Goal: Learn about a topic: Learn about a topic

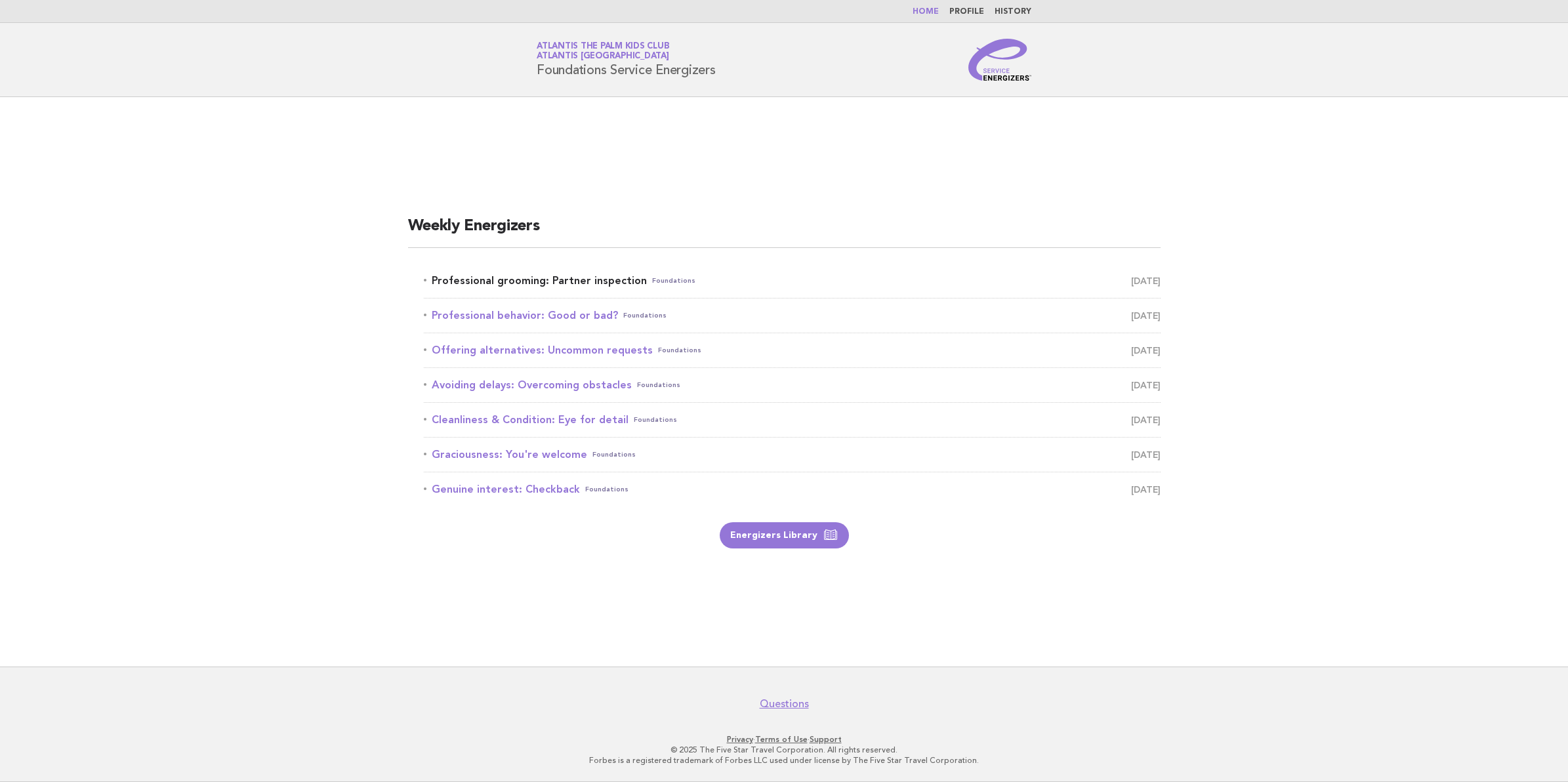
click at [607, 271] on link "Professional grooming: Partner inspection Foundations [DATE]" at bounding box center [792, 280] width 737 height 18
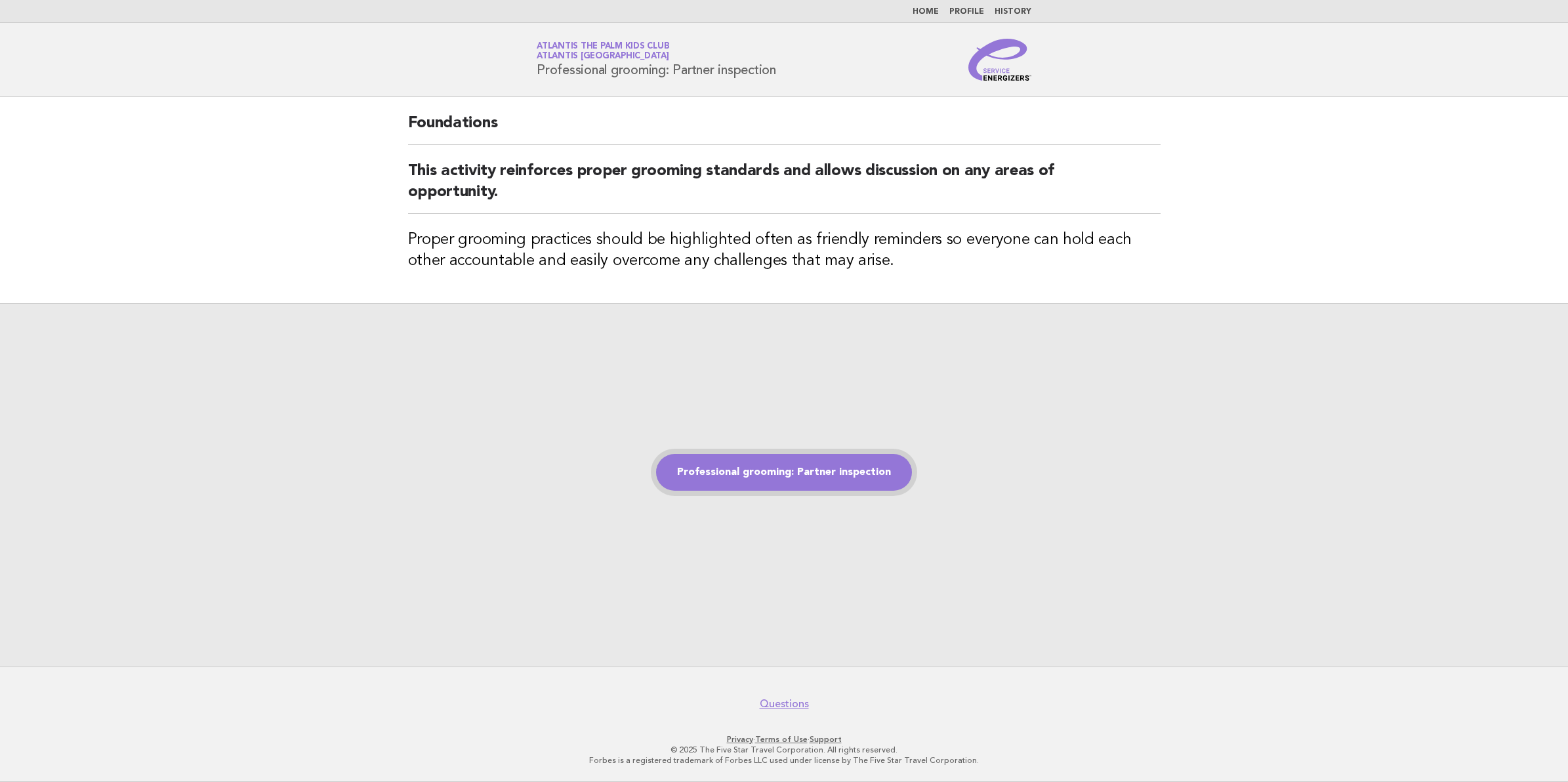
click at [825, 479] on link "Professional grooming: Partner inspection" at bounding box center [784, 472] width 256 height 37
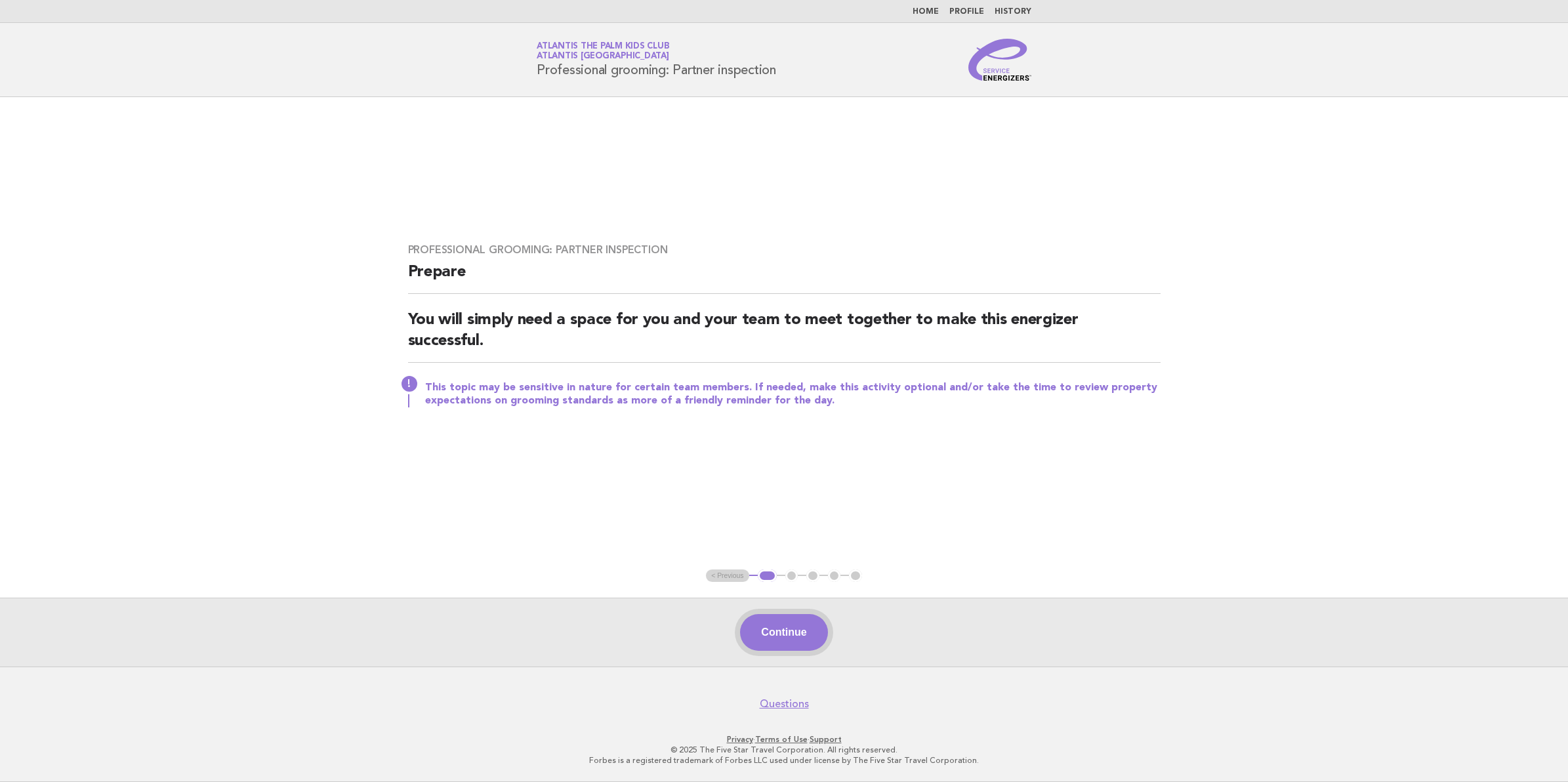
click at [766, 637] on button "Continue" at bounding box center [784, 632] width 87 height 37
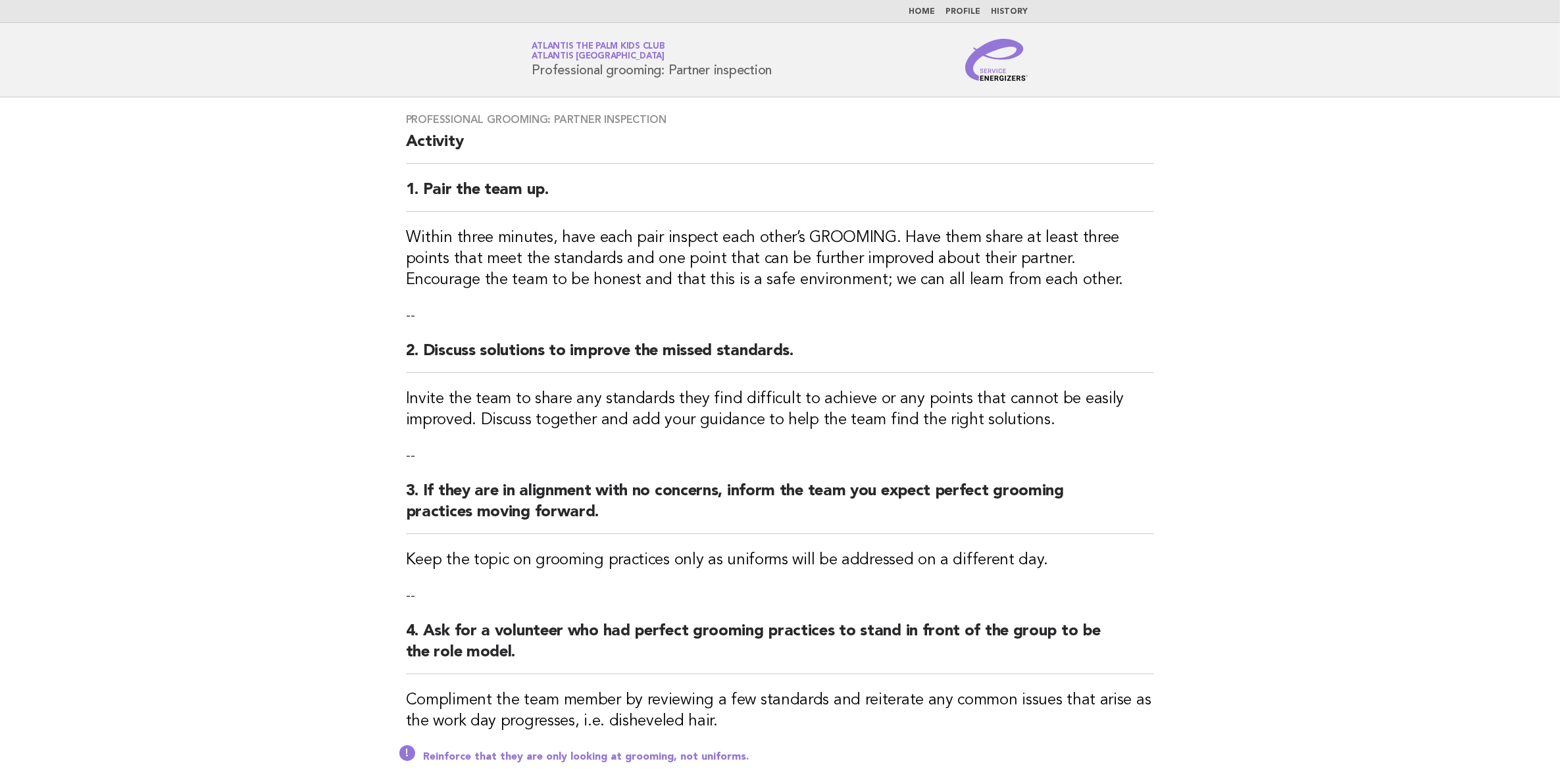
scroll to position [225, 0]
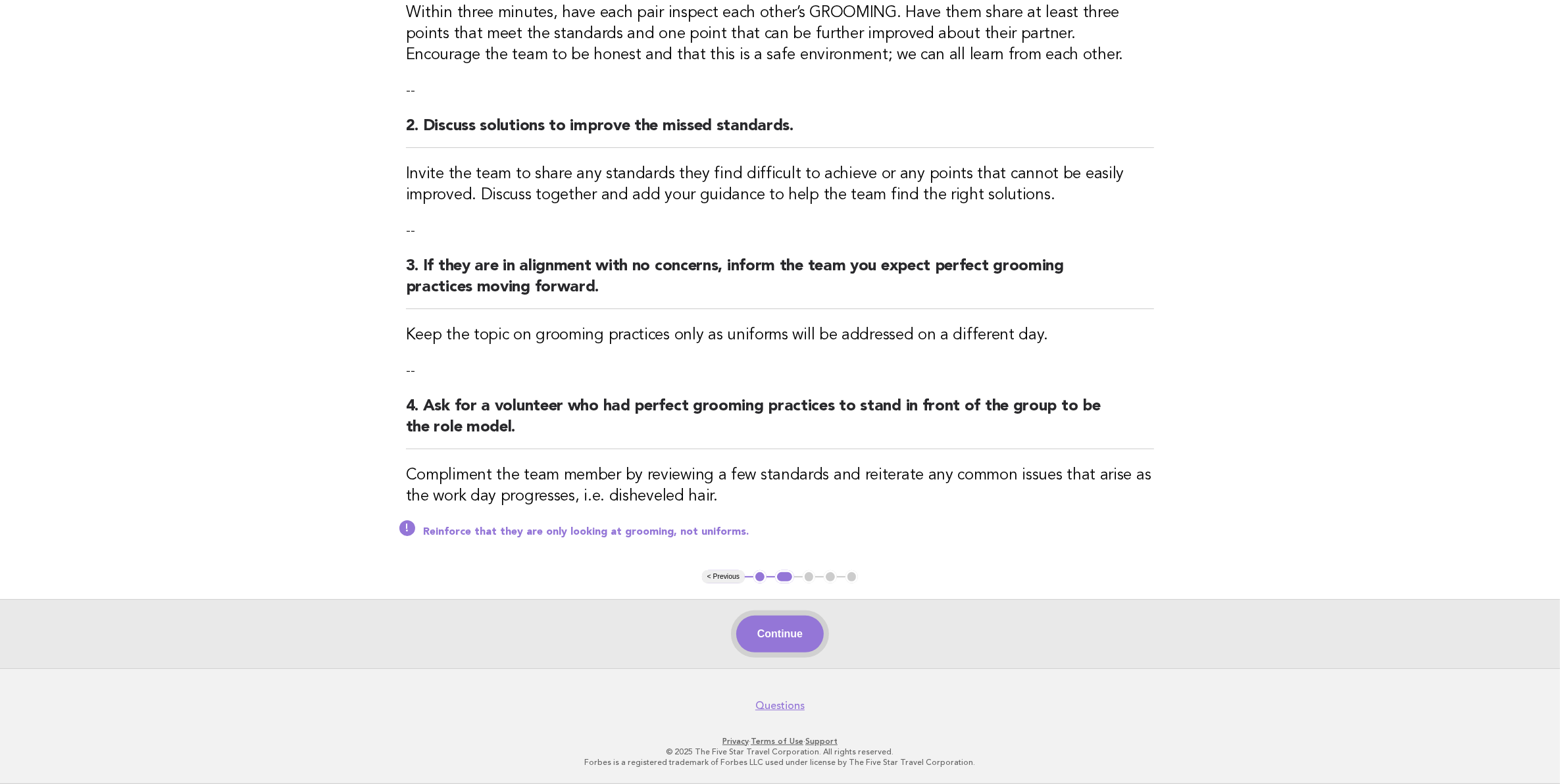
click at [738, 642] on button "Continue" at bounding box center [780, 634] width 88 height 37
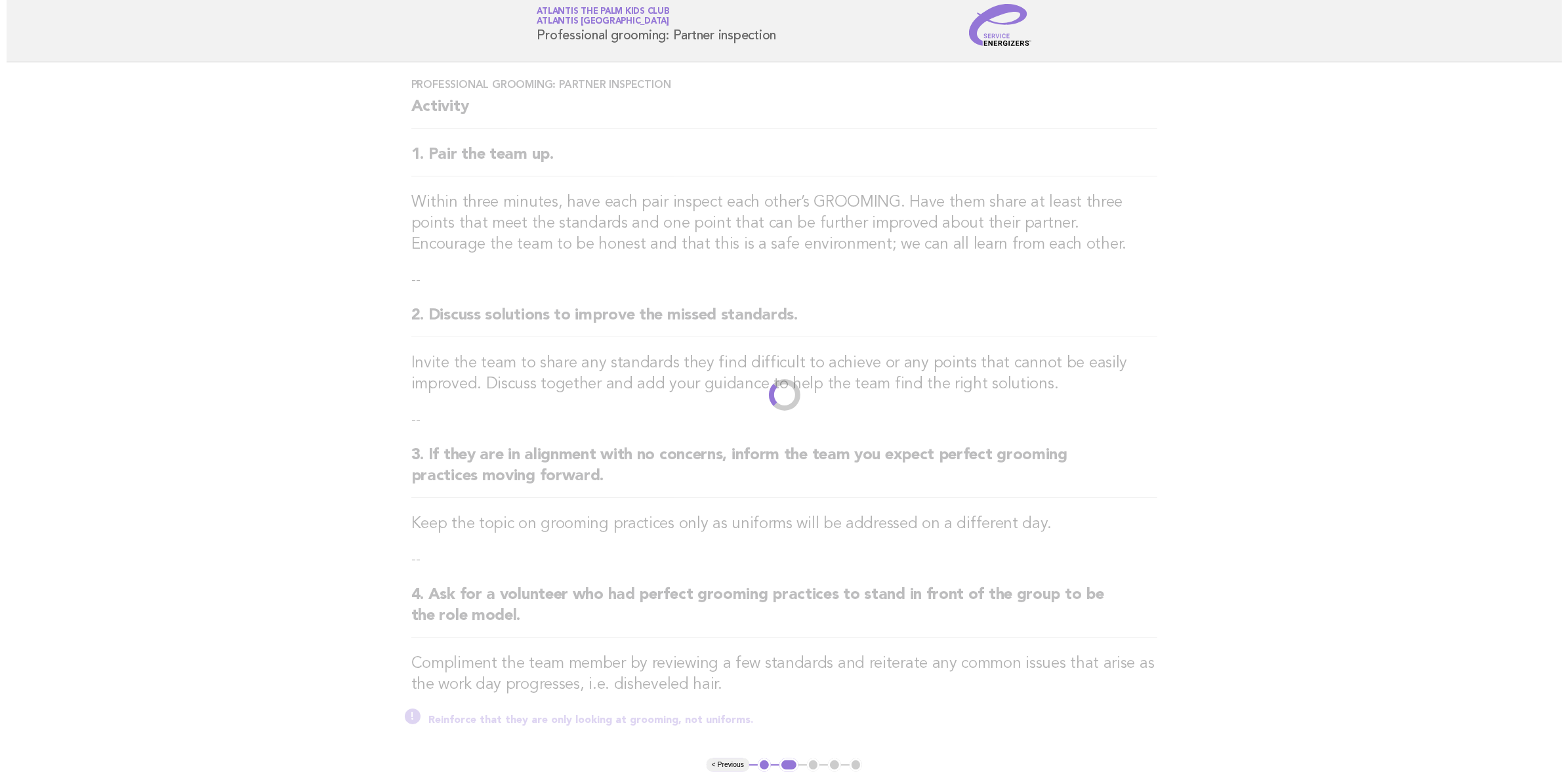
scroll to position [0, 0]
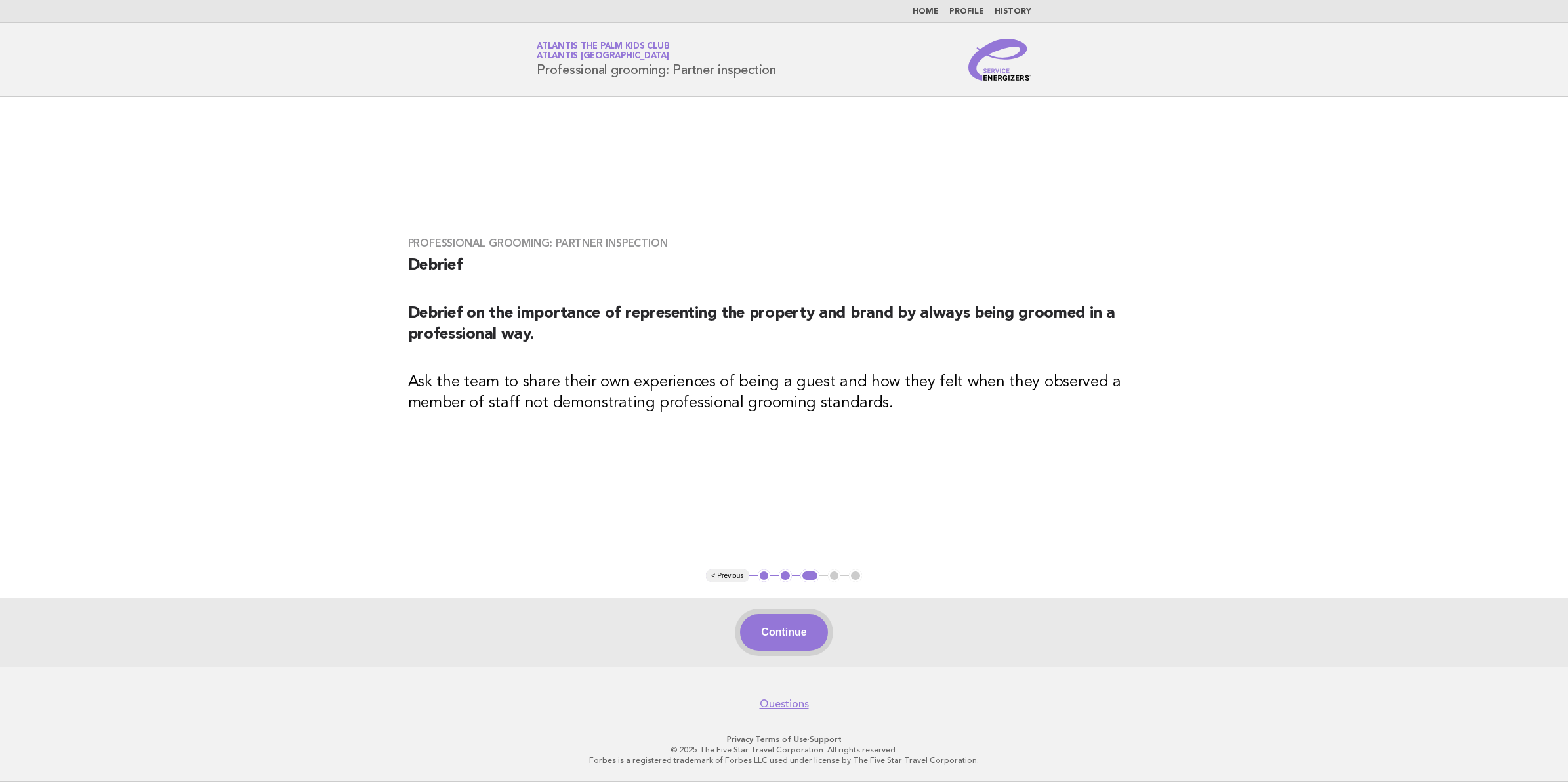
click at [781, 642] on button "Continue" at bounding box center [784, 632] width 87 height 37
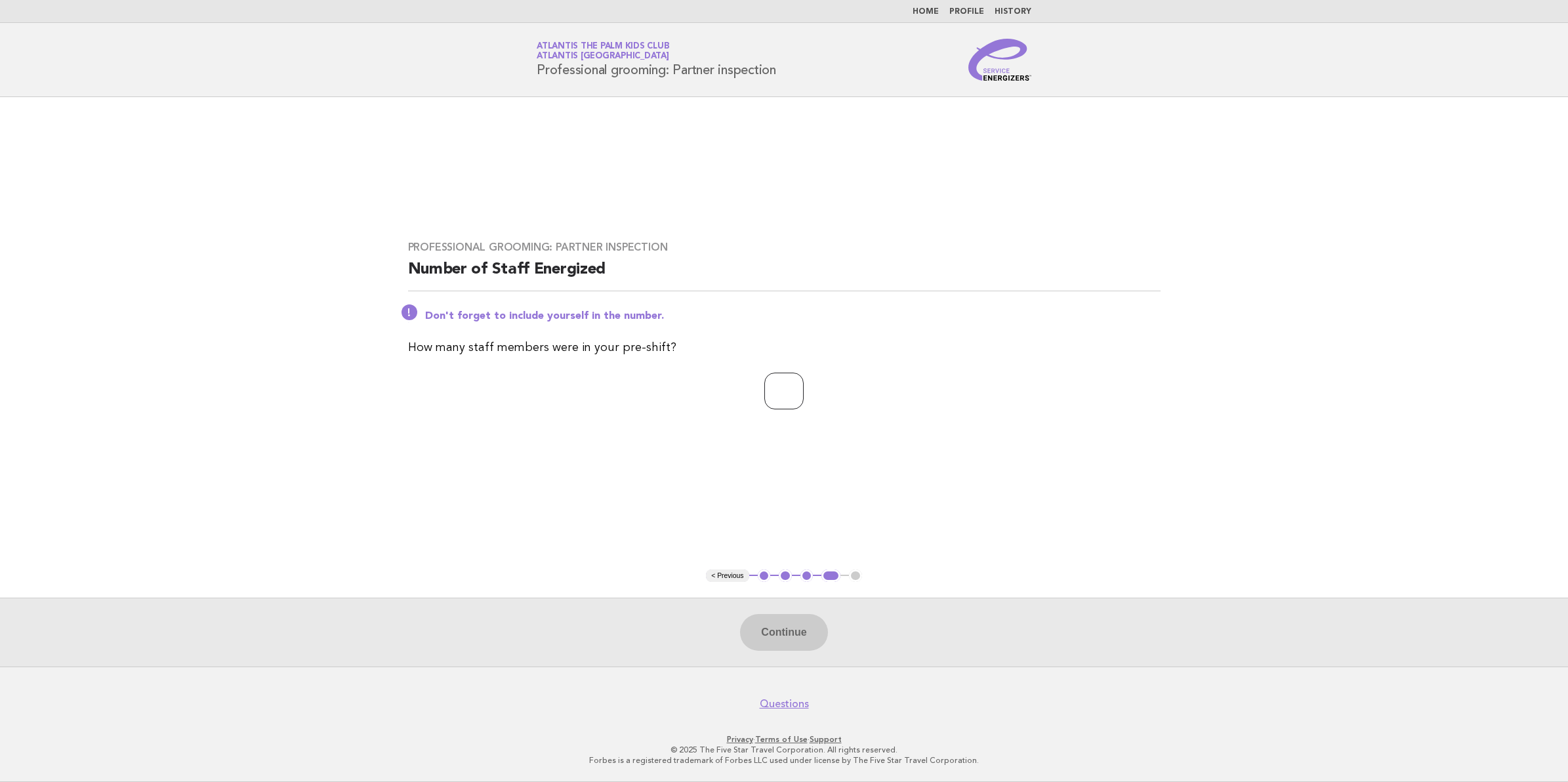
click at [788, 404] on input "number" at bounding box center [784, 391] width 40 height 37
type input "**"
click at [815, 632] on button "Continue" at bounding box center [784, 632] width 87 height 37
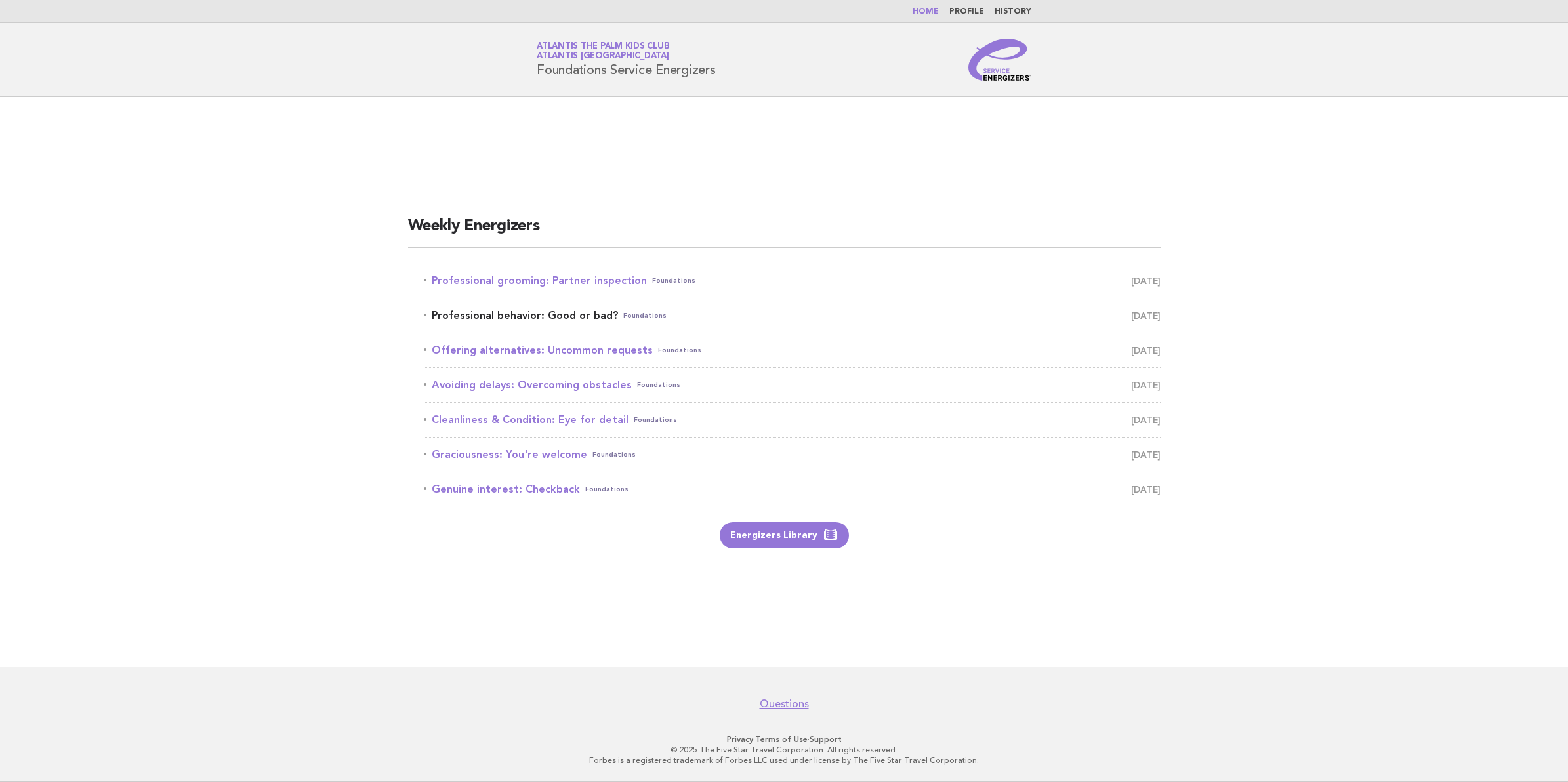
click at [566, 315] on link "Professional behavior: Good or bad? Foundations [DATE]" at bounding box center [792, 315] width 737 height 18
